Goal: Transaction & Acquisition: Purchase product/service

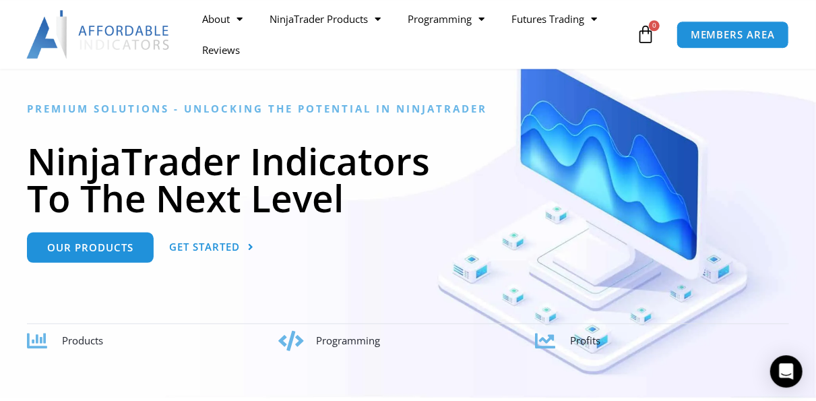
scroll to position [280, 0]
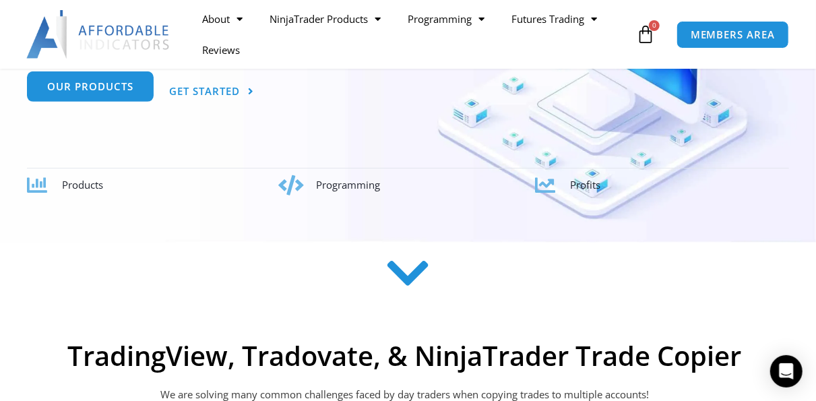
click at [117, 98] on link "Our Products" at bounding box center [90, 86] width 127 height 30
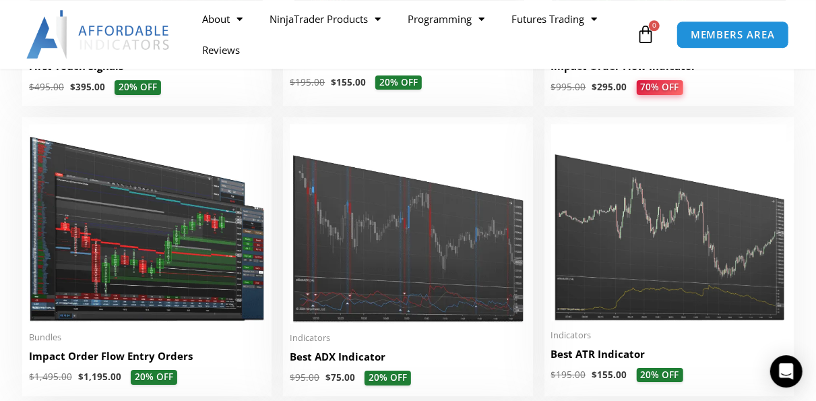
scroll to position [2313, 0]
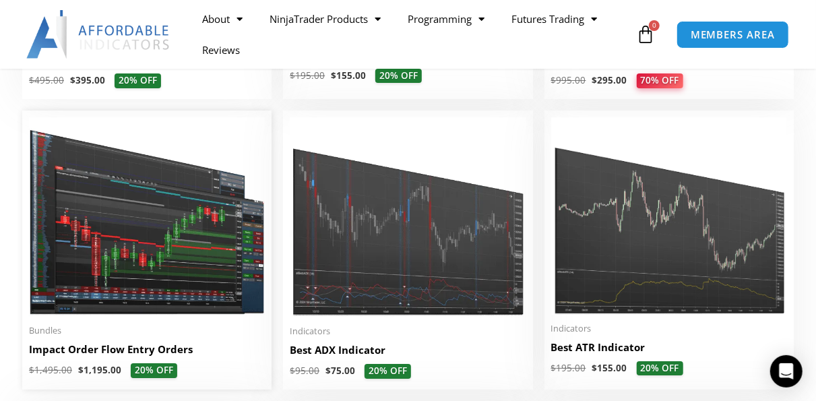
click at [166, 351] on h2 "Impact Order Flow Entry Orders" at bounding box center [147, 349] width 236 height 14
click at [211, 239] on img at bounding box center [147, 216] width 236 height 199
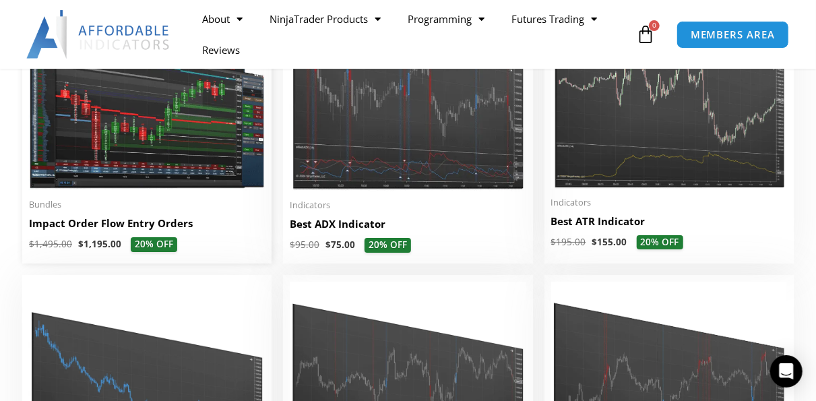
scroll to position [2453, 0]
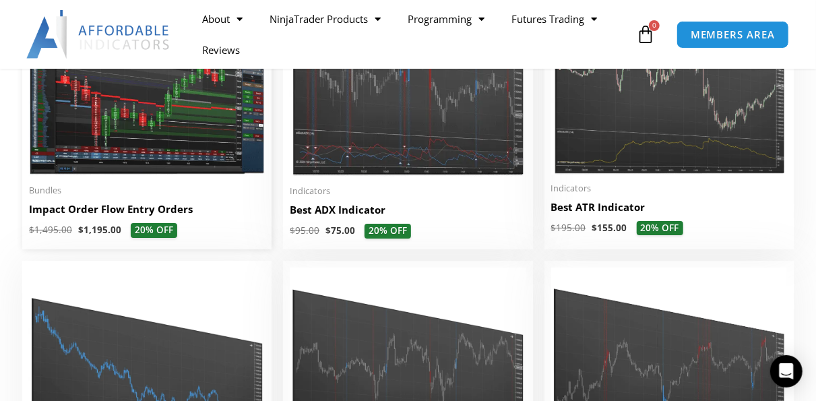
click at [161, 154] on img at bounding box center [147, 76] width 236 height 199
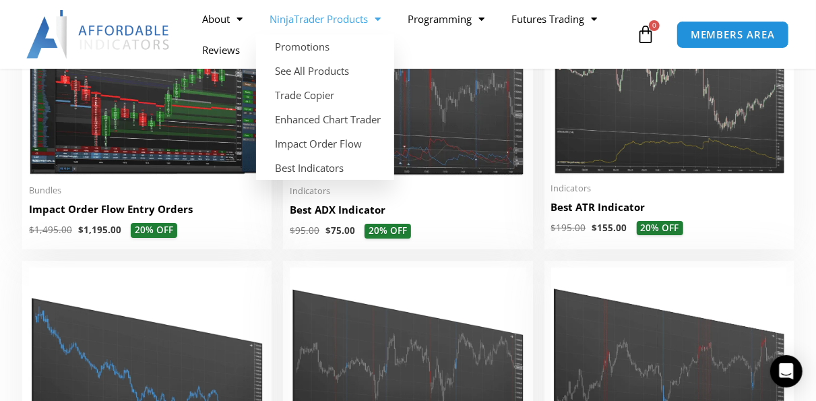
click at [332, 18] on link "NinjaTrader Products" at bounding box center [325, 18] width 138 height 31
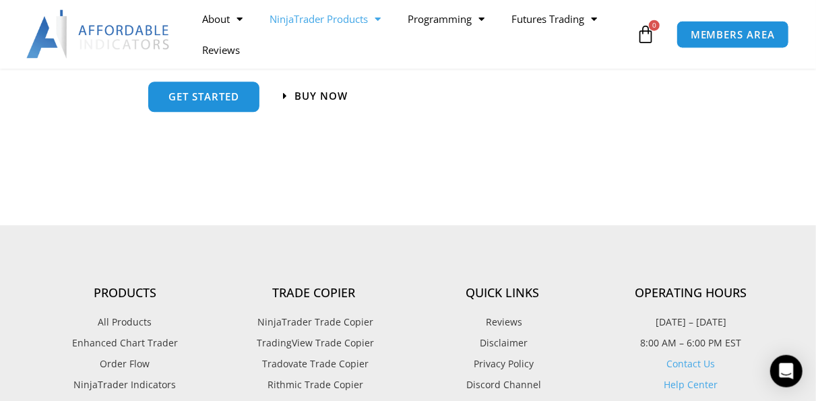
scroll to position [1332, 0]
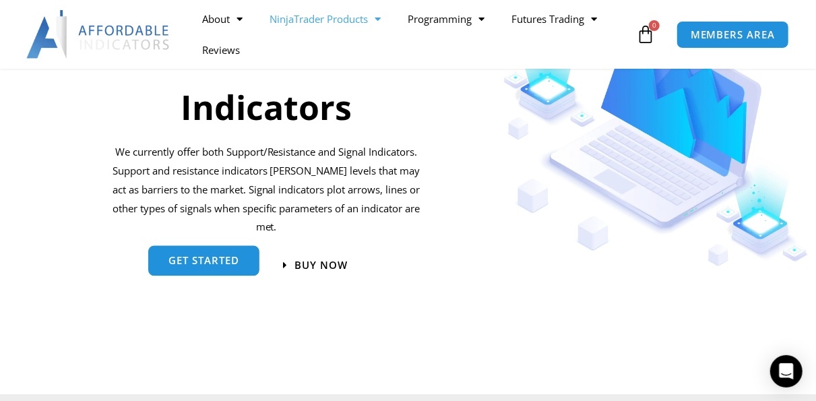
click at [223, 267] on link "get started" at bounding box center [203, 260] width 111 height 30
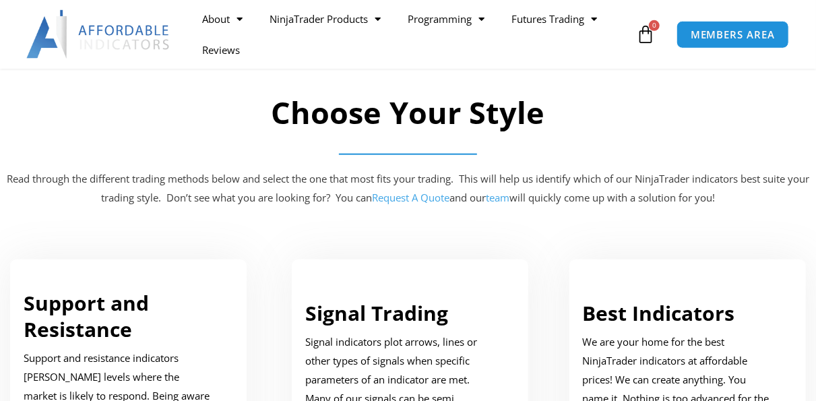
scroll to position [771, 0]
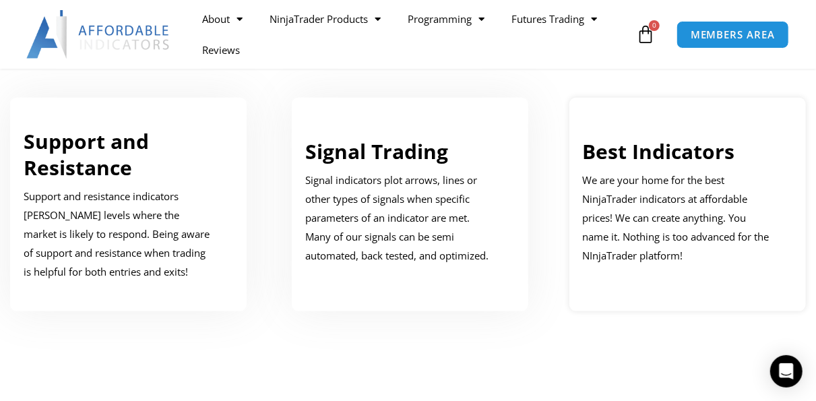
click at [673, 211] on p "We are your home for the best NinjaTrader indicators at affordable prices! We c…" at bounding box center [677, 218] width 189 height 94
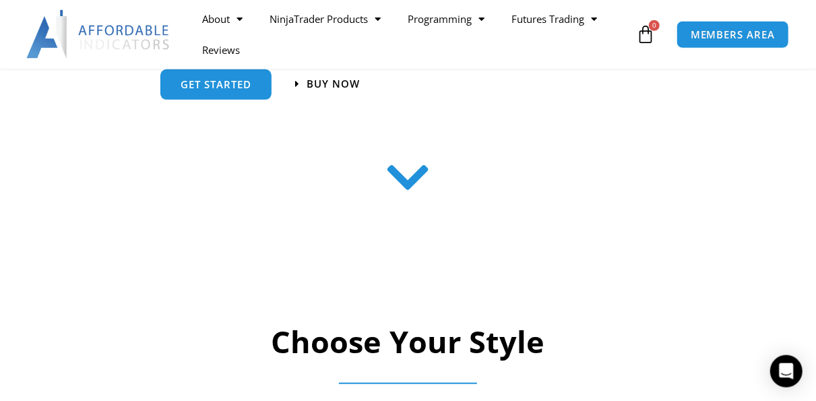
scroll to position [307, 0]
